Goal: Navigation & Orientation: Find specific page/section

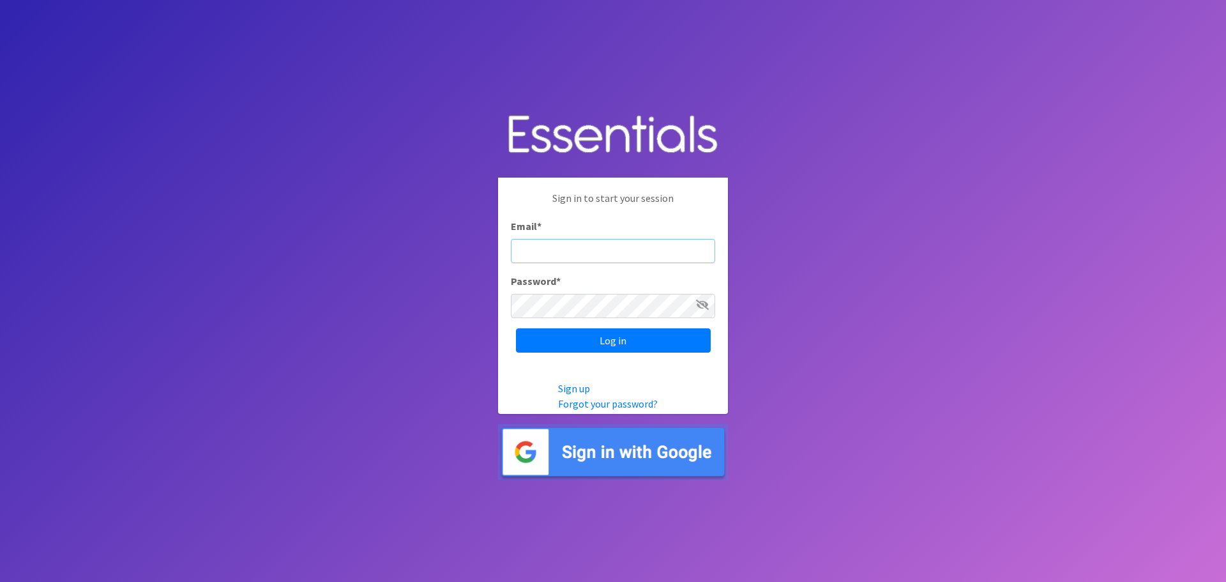
paste input "[EMAIL_ADDRESS][DOMAIN_NAME]"
type input "[EMAIL_ADDRESS][DOMAIN_NAME]"
click at [589, 344] on input "Log in" at bounding box center [613, 340] width 195 height 24
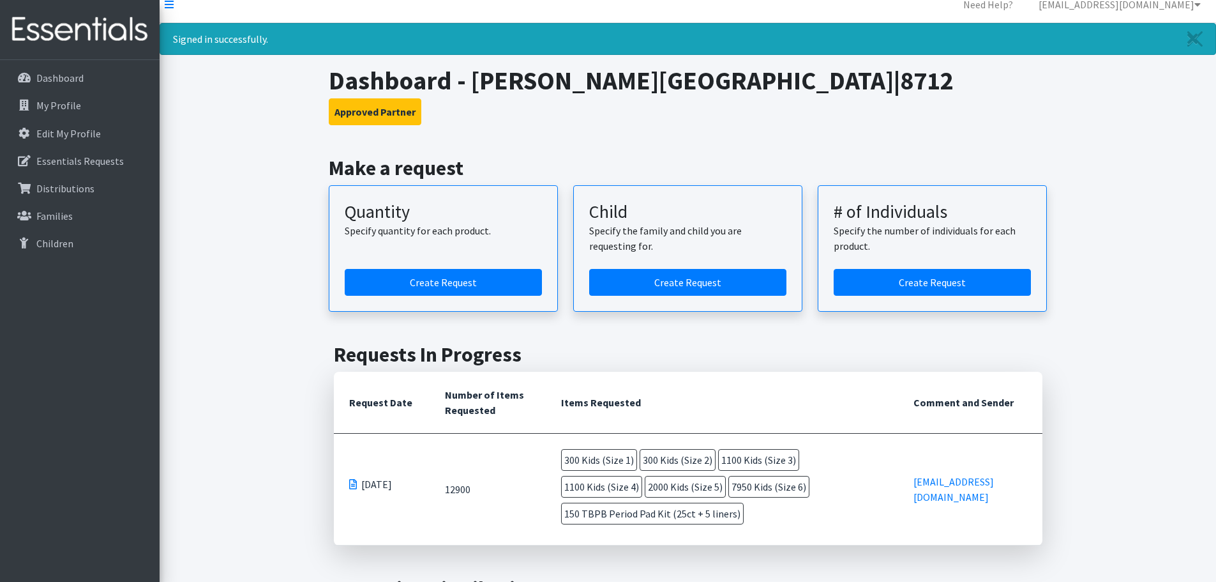
scroll to position [14, 0]
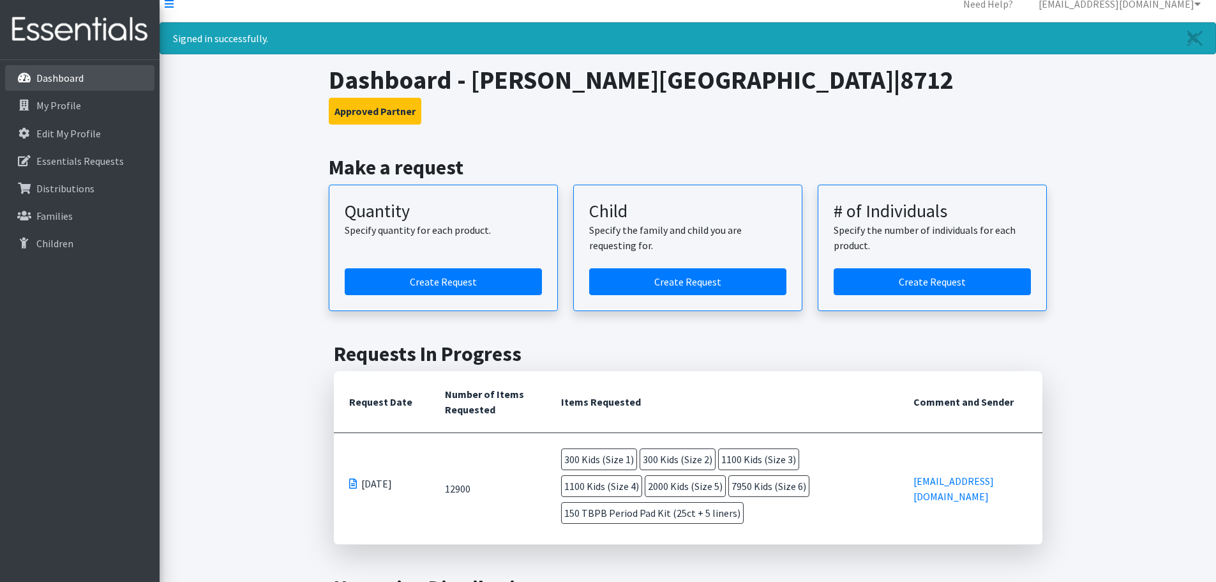
click at [89, 86] on link "Dashboard" at bounding box center [79, 78] width 149 height 26
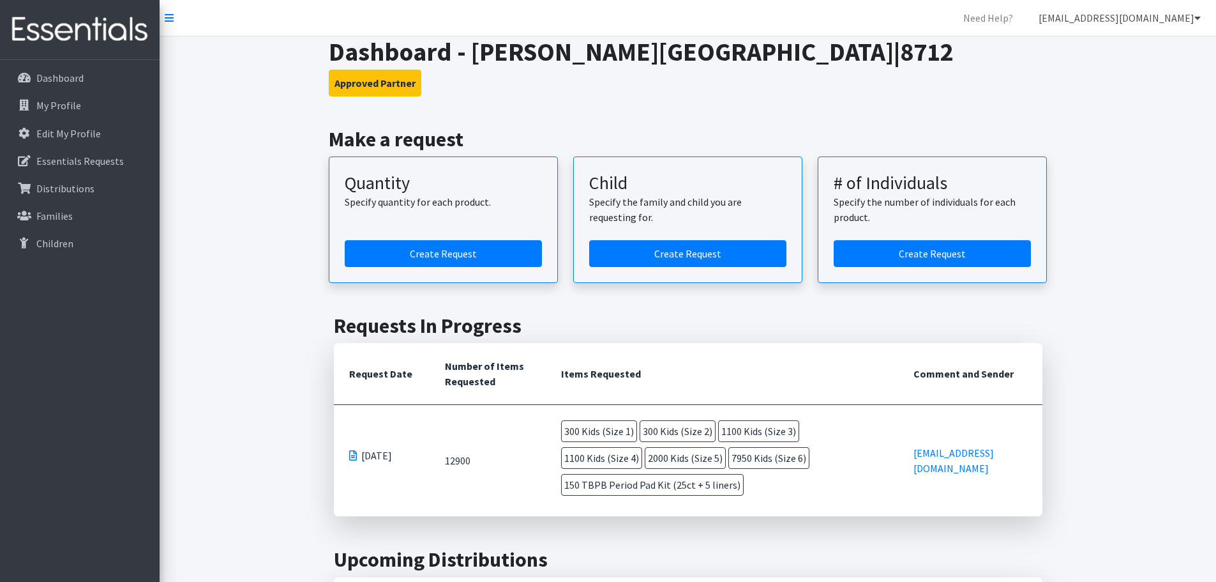
click at [1194, 21] on link "[EMAIL_ADDRESS][DOMAIN_NAME]" at bounding box center [1120, 18] width 183 height 26
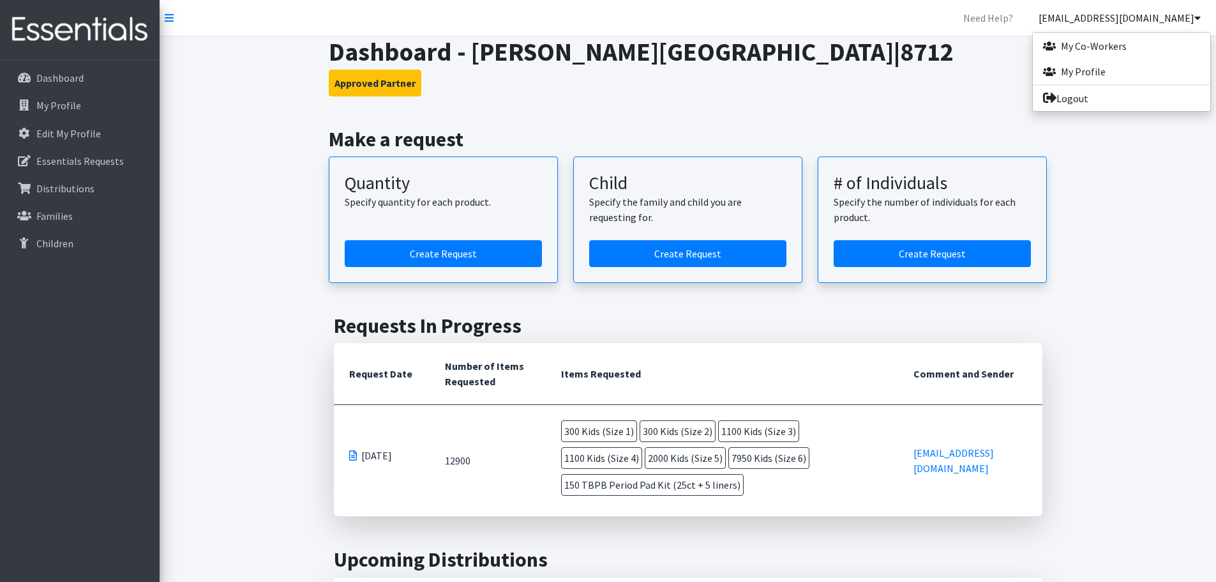
click at [1194, 21] on link "[EMAIL_ADDRESS][DOMAIN_NAME]" at bounding box center [1120, 18] width 183 height 26
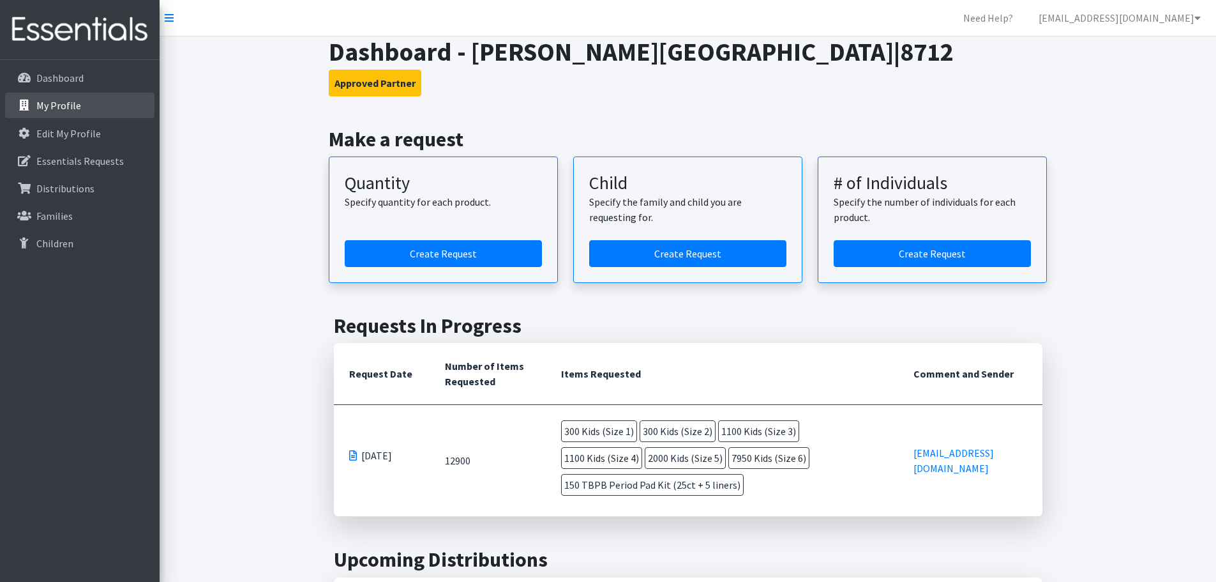
click at [79, 103] on link "My Profile" at bounding box center [79, 106] width 149 height 26
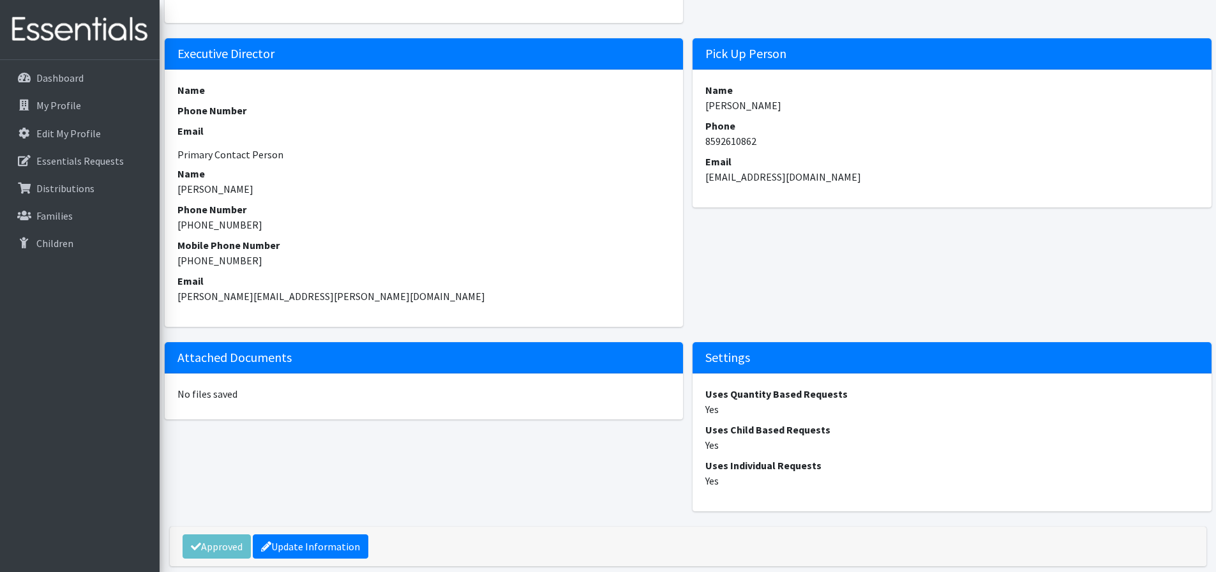
scroll to position [556, 0]
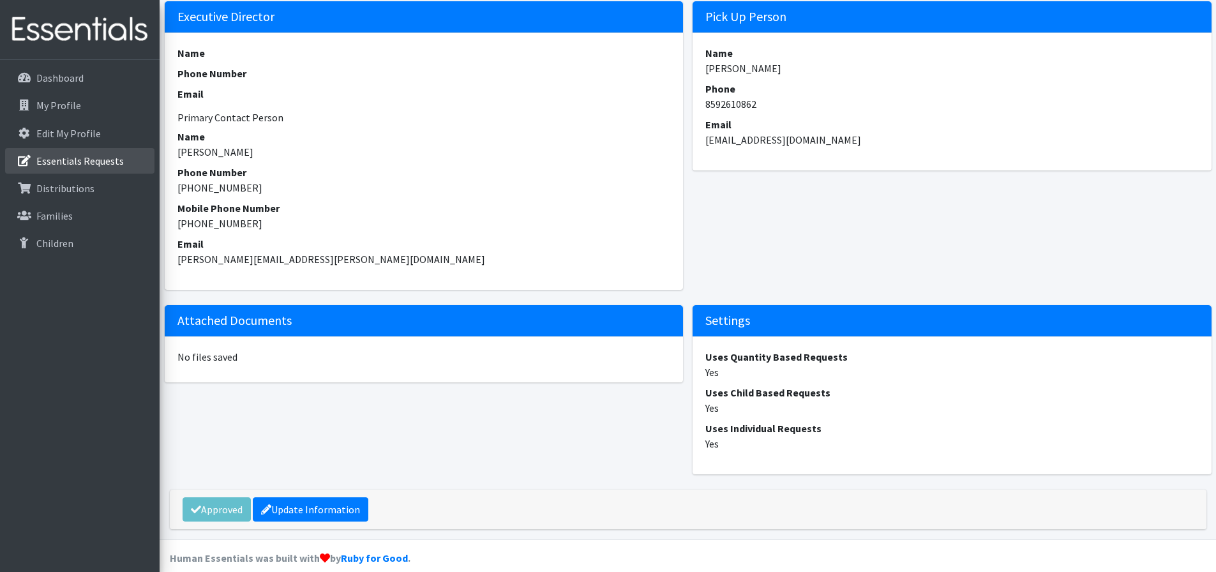
click at [103, 161] on p "Essentials Requests" at bounding box center [79, 161] width 87 height 13
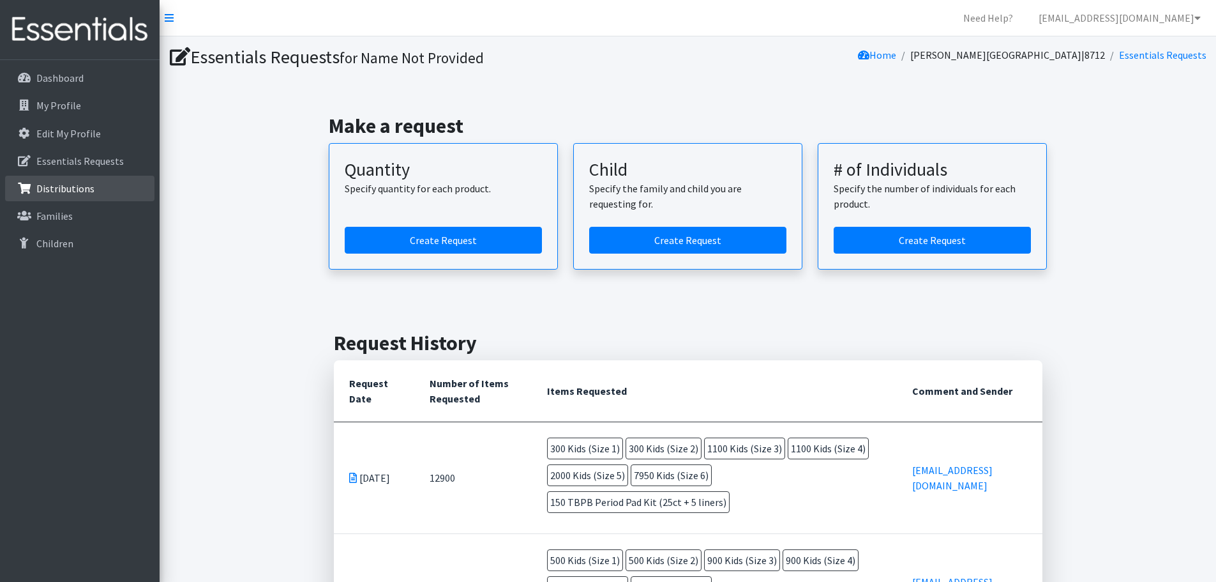
click at [107, 194] on link "Distributions" at bounding box center [79, 189] width 149 height 26
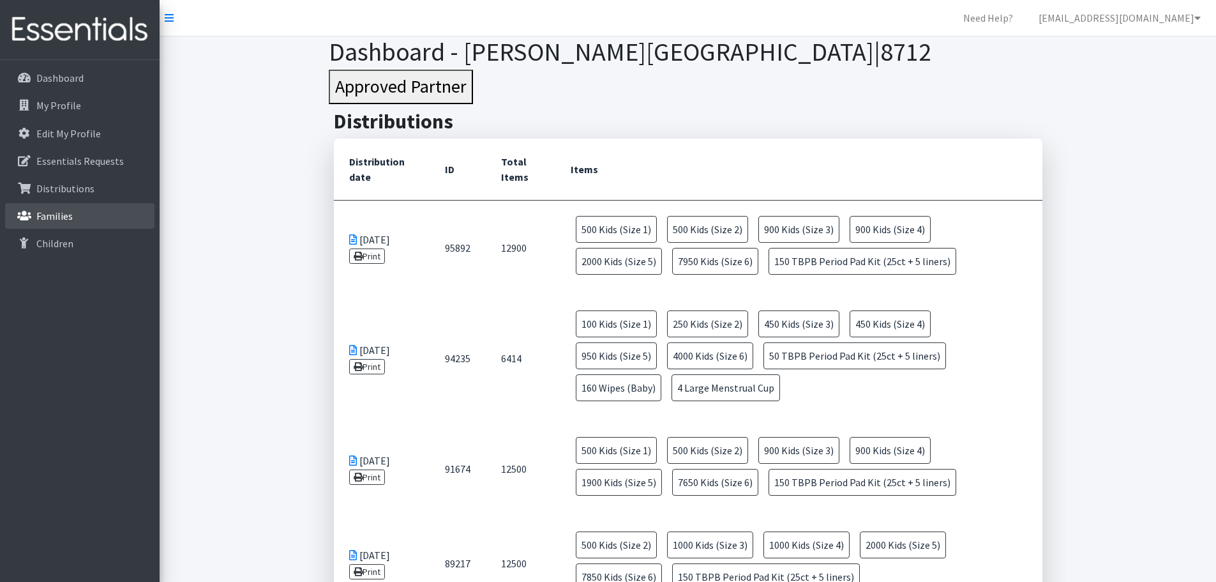
click at [83, 213] on link "Families" at bounding box center [79, 216] width 149 height 26
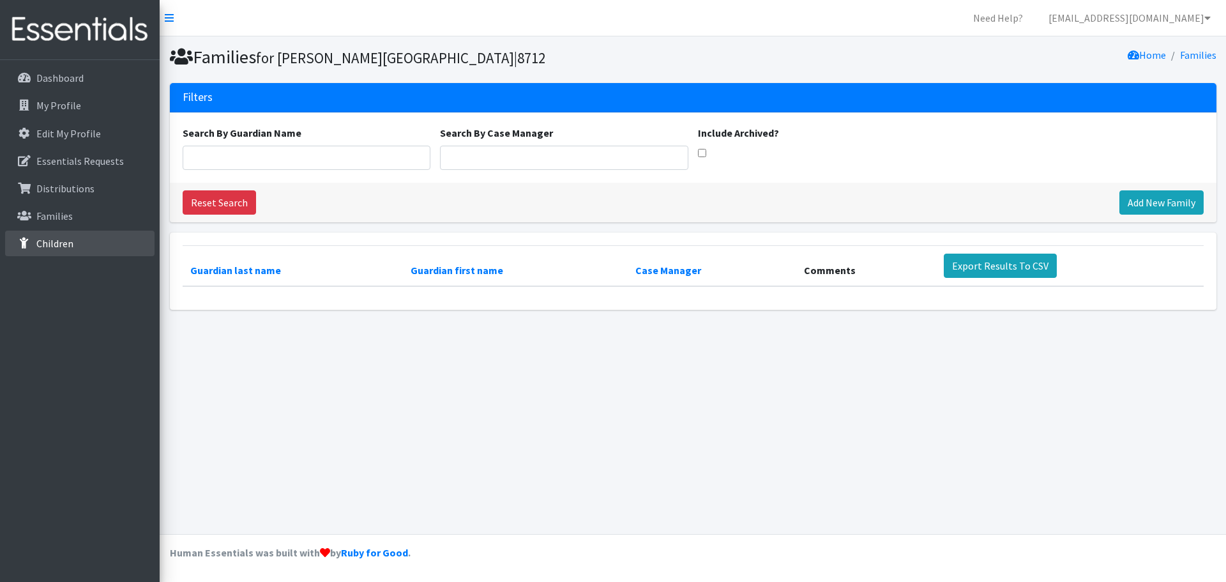
click at [68, 237] on p "Children" at bounding box center [54, 243] width 37 height 13
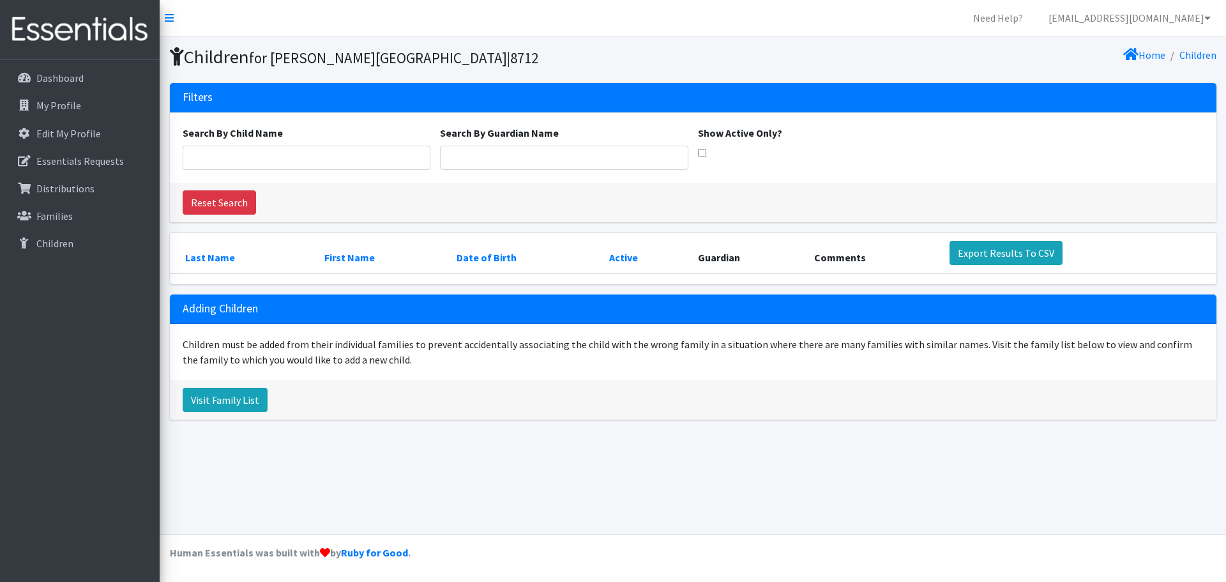
click at [74, 34] on img at bounding box center [79, 29] width 149 height 43
click at [169, 13] on icon at bounding box center [169, 18] width 9 height 10
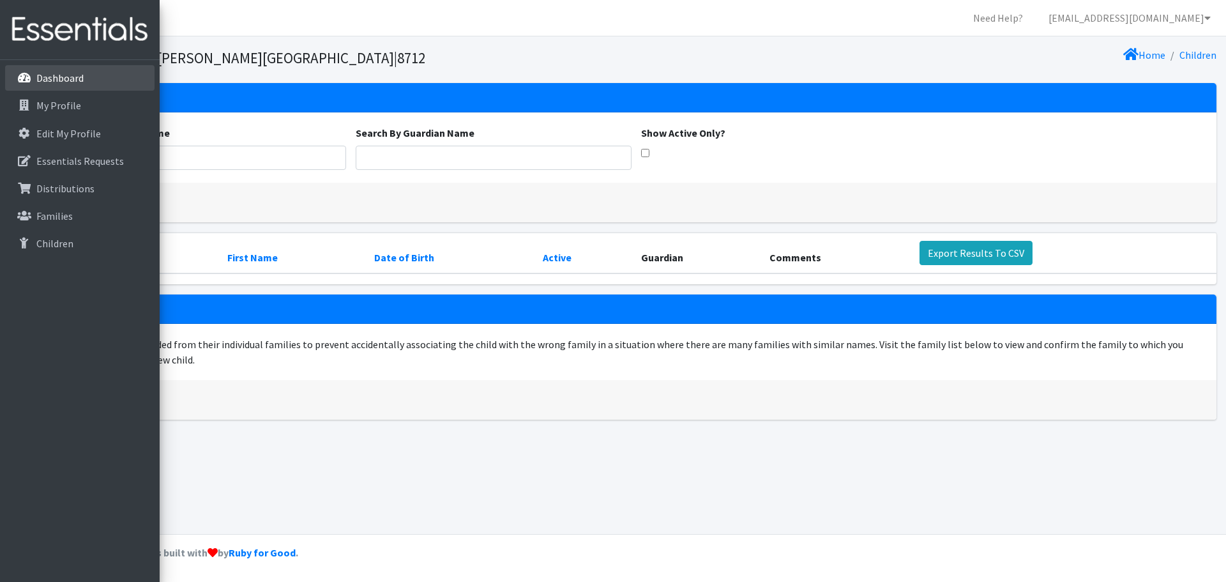
click at [36, 74] on p "Dashboard" at bounding box center [36, 77] width 0 height 15
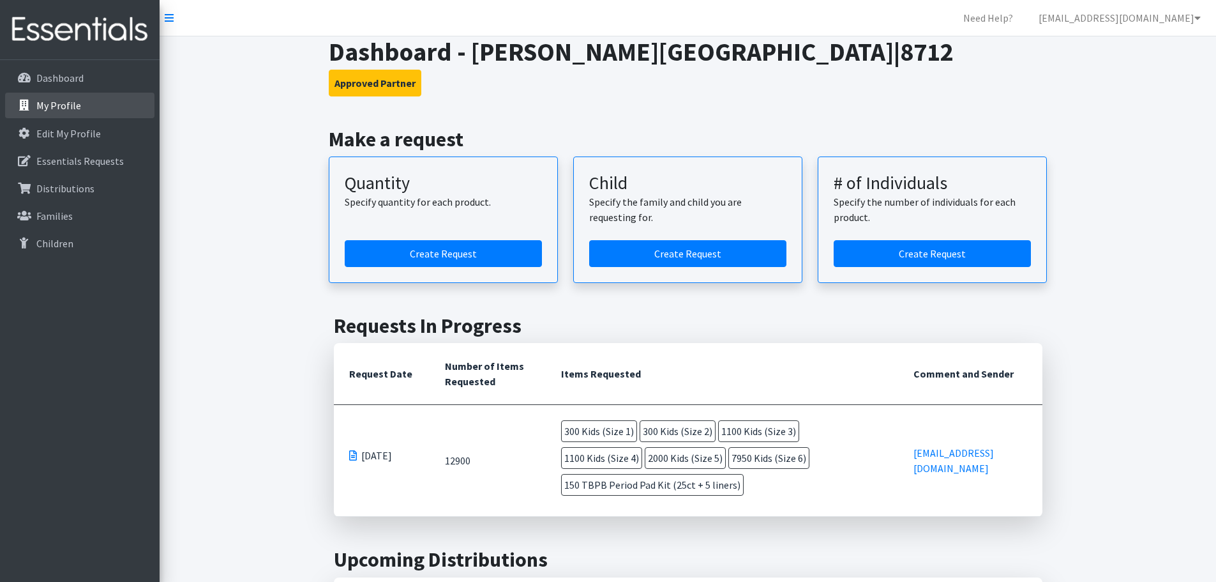
click at [50, 93] on link "My Profile" at bounding box center [79, 106] width 149 height 26
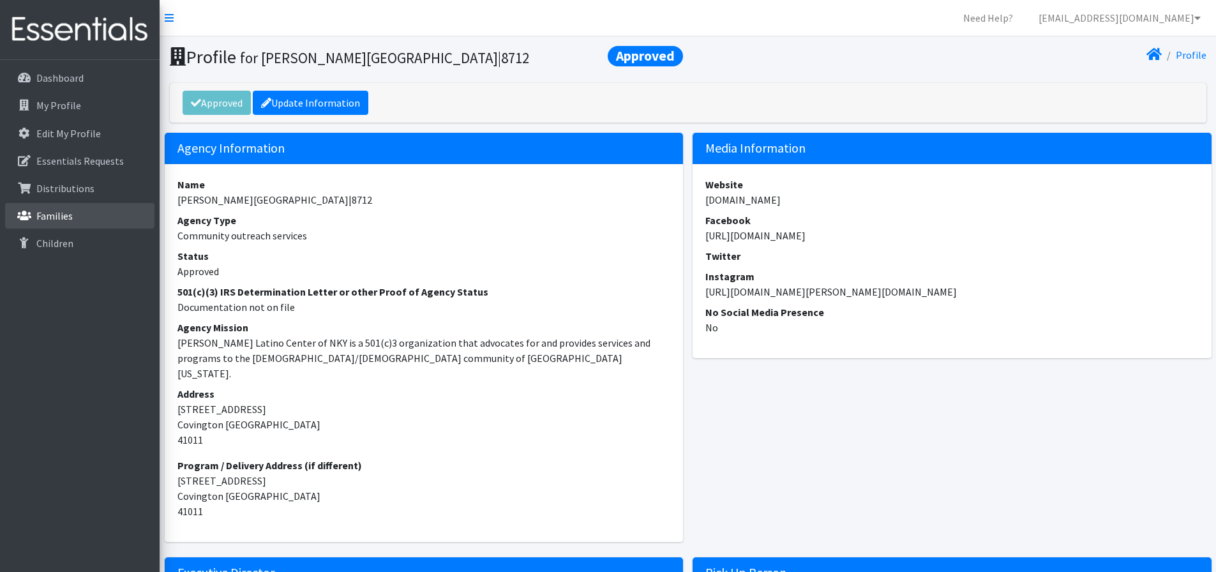
click at [79, 210] on link "Families" at bounding box center [79, 216] width 149 height 26
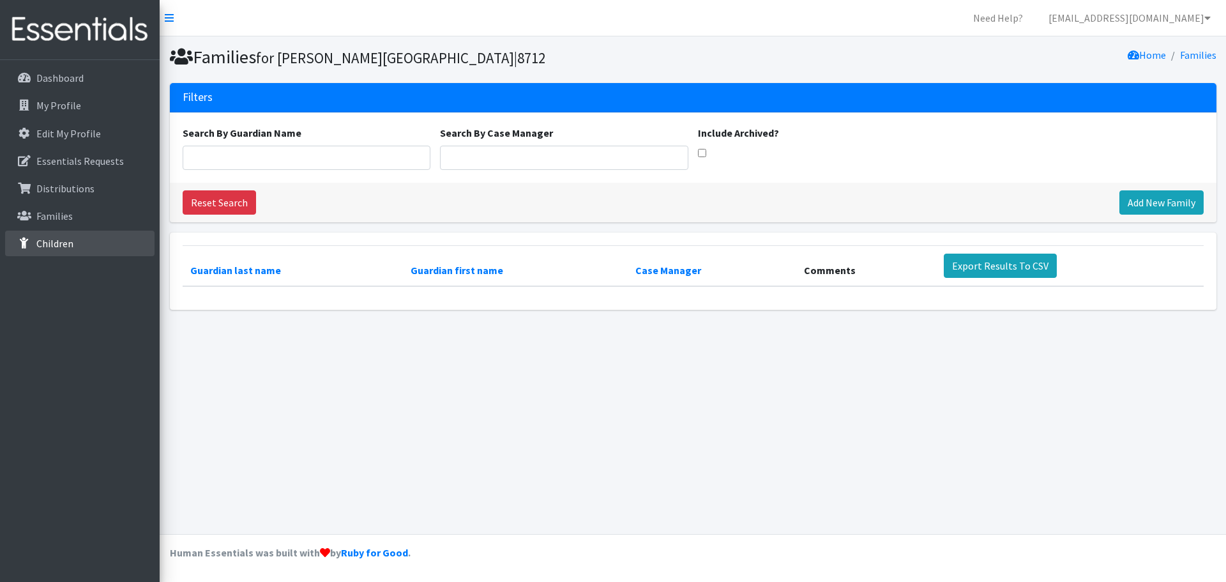
click at [89, 238] on link "Children" at bounding box center [79, 244] width 149 height 26
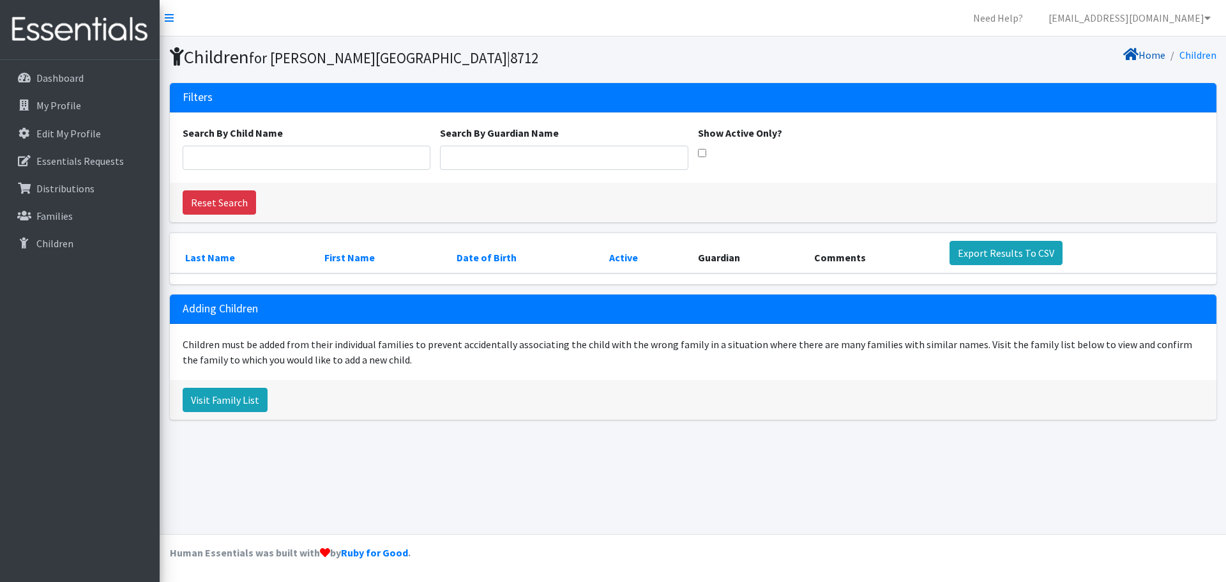
click at [1159, 56] on link "Home" at bounding box center [1144, 55] width 42 height 13
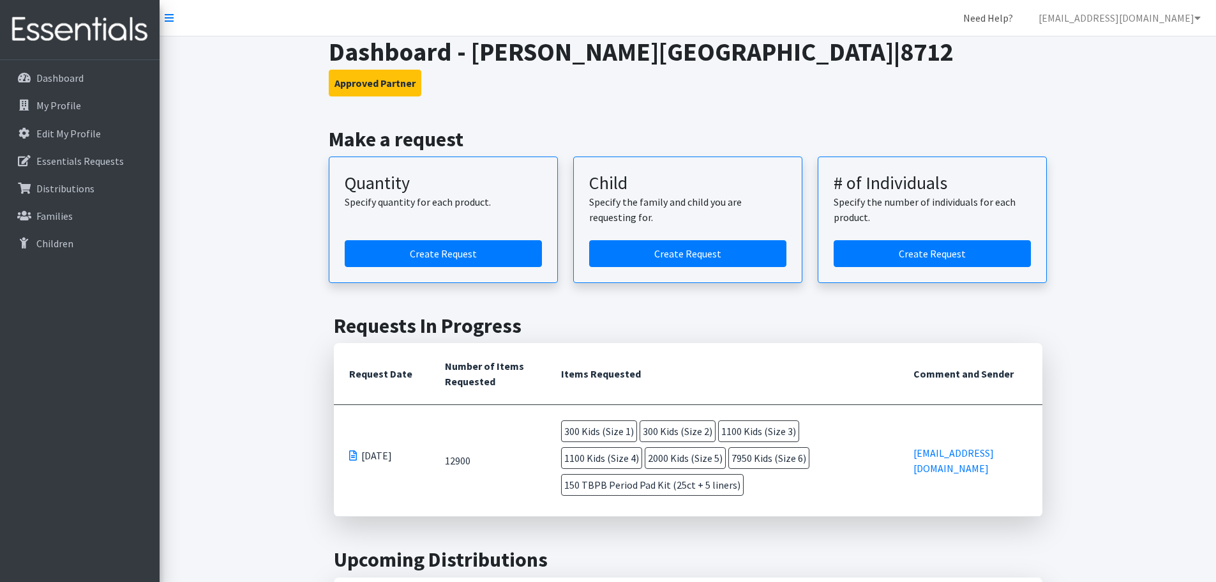
click at [1024, 19] on link "Need Help?" at bounding box center [988, 18] width 70 height 26
